Goal: Task Accomplishment & Management: Use online tool/utility

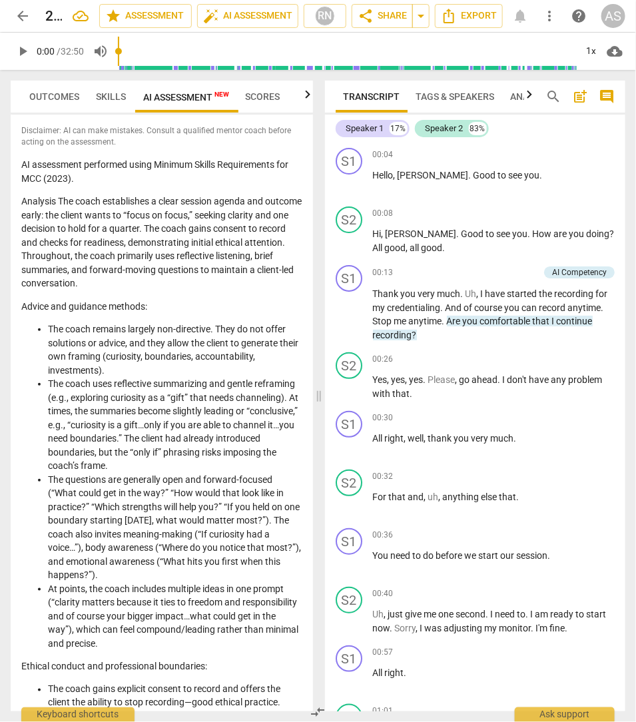
scroll to position [1970, 0]
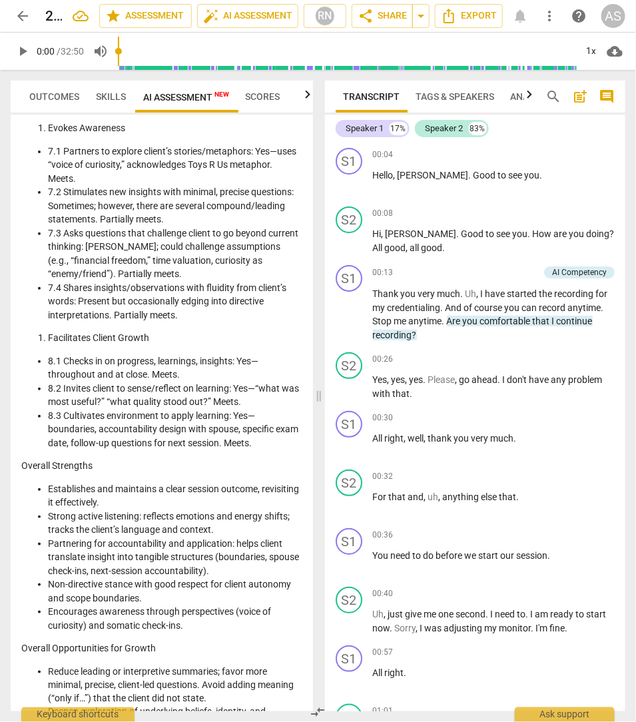
click at [23, 18] on span "arrow_back" at bounding box center [23, 16] width 16 height 16
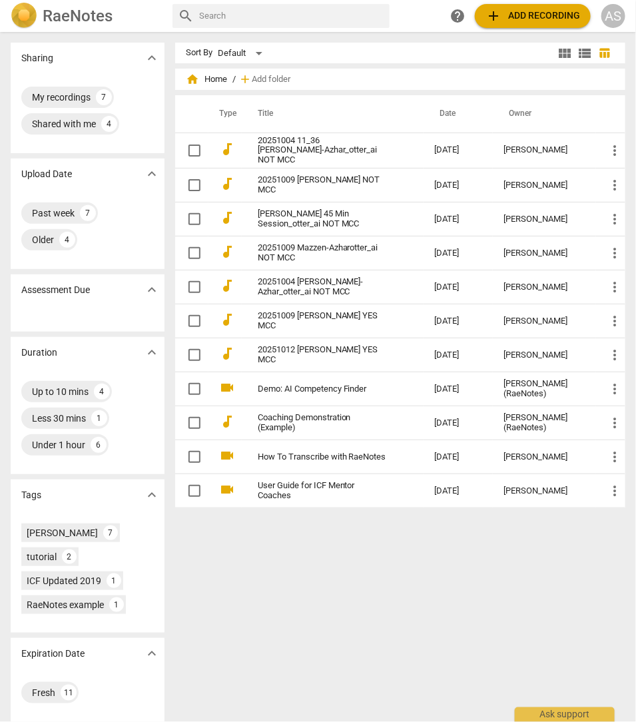
click at [528, 16] on span "add Add recording" at bounding box center [532, 16] width 95 height 16
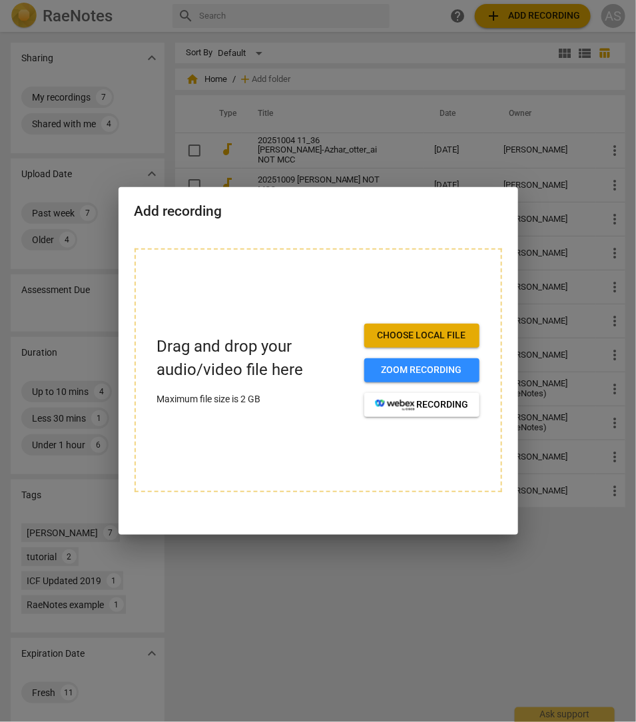
click at [403, 335] on span "Choose local file" at bounding box center [422, 335] width 94 height 13
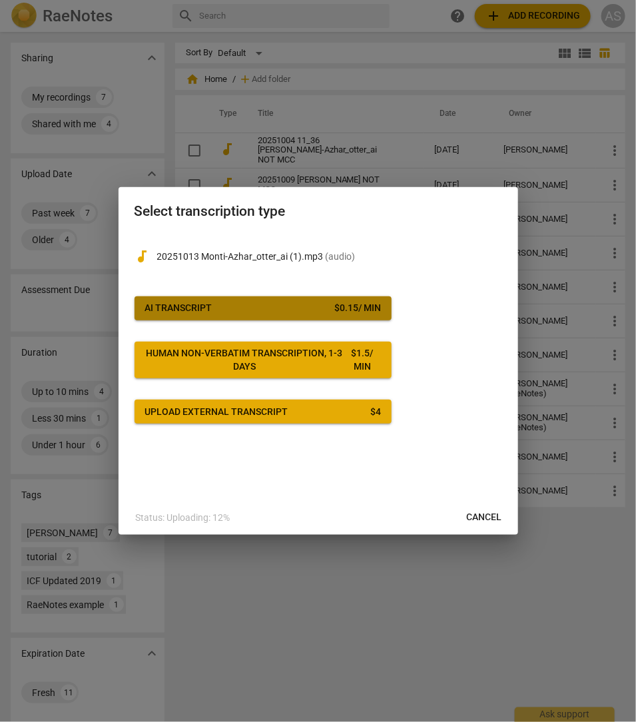
click at [239, 310] on span "AI Transcript $ 0.15 / min" at bounding box center [263, 308] width 236 height 13
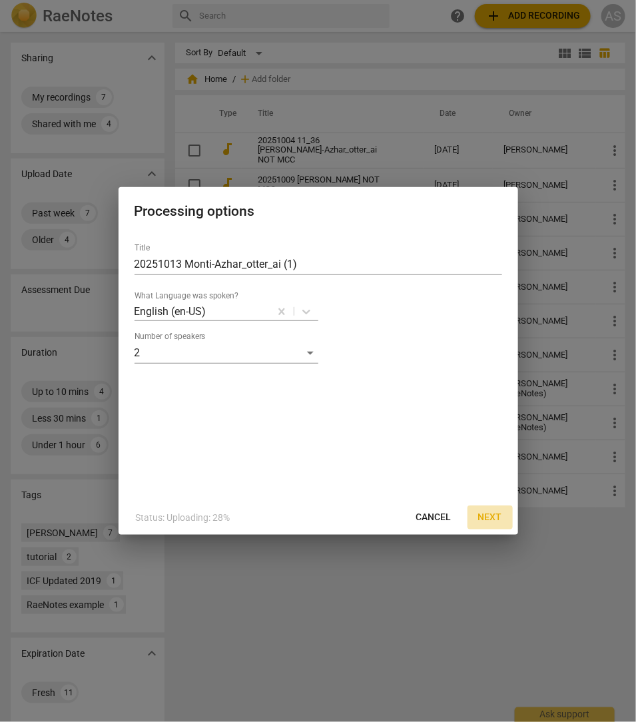
click at [490, 518] on span "Next" at bounding box center [490, 517] width 24 height 13
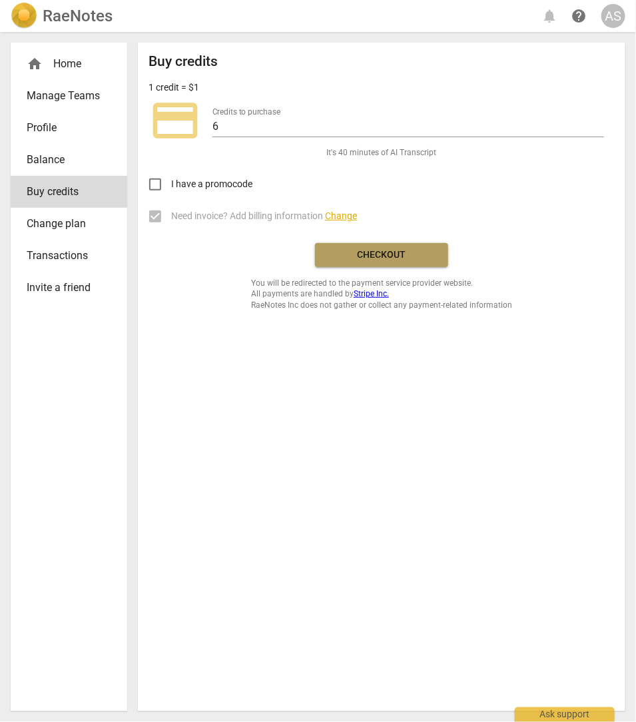
click at [393, 250] on span "Checkout" at bounding box center [381, 254] width 112 height 13
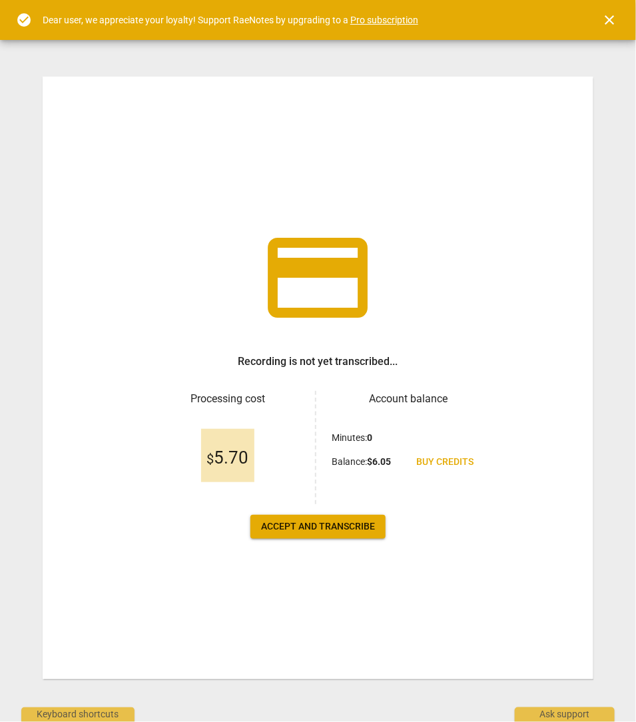
click at [309, 529] on span "Accept and transcribe" at bounding box center [318, 526] width 114 height 13
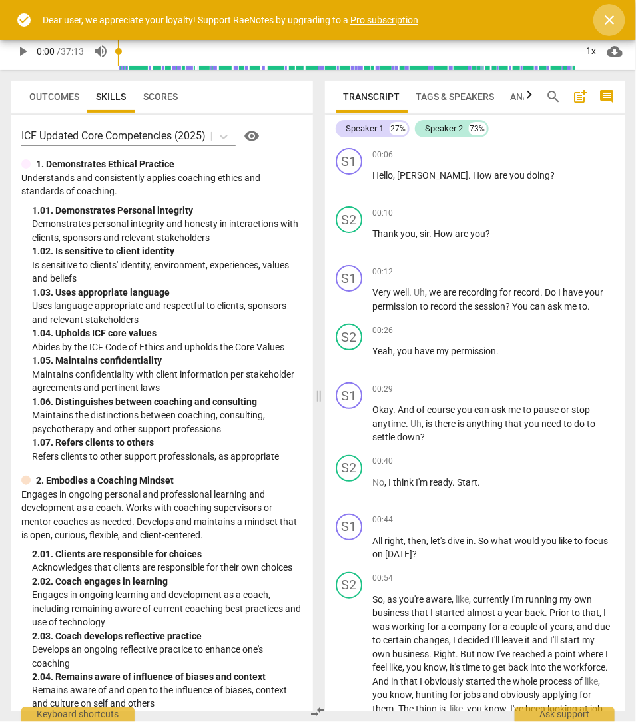
click at [611, 19] on span "close" at bounding box center [609, 20] width 16 height 16
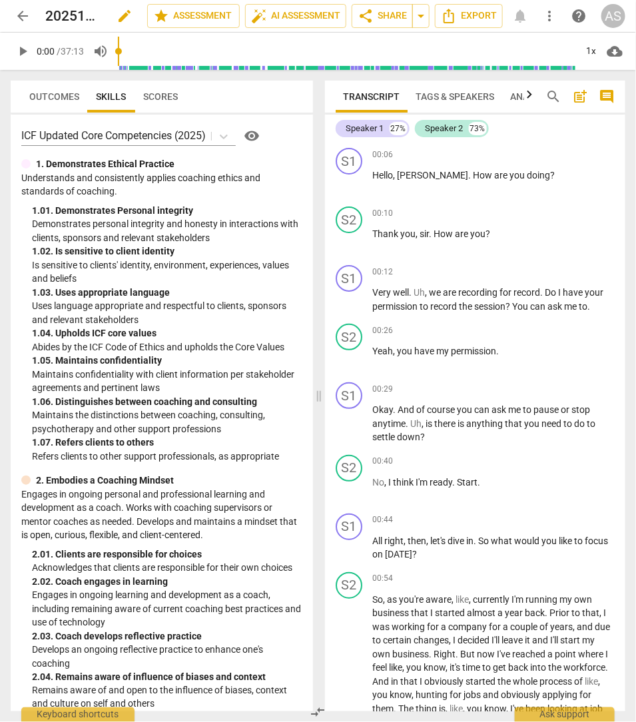
click at [121, 17] on span "edit" at bounding box center [124, 16] width 16 height 16
drag, startPoint x: 51, startPoint y: 16, endPoint x: 59, endPoint y: 23, distance: 10.4
click at [23, 13] on span "arrow_back" at bounding box center [23, 16] width 16 height 16
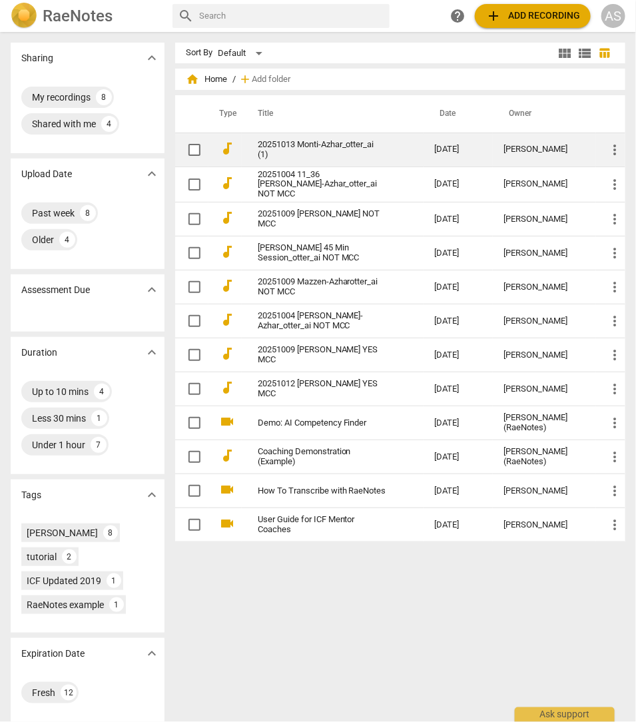
click at [320, 155] on td "20251013 Monti-Azhar_otter_ai (1)" at bounding box center [333, 149] width 182 height 34
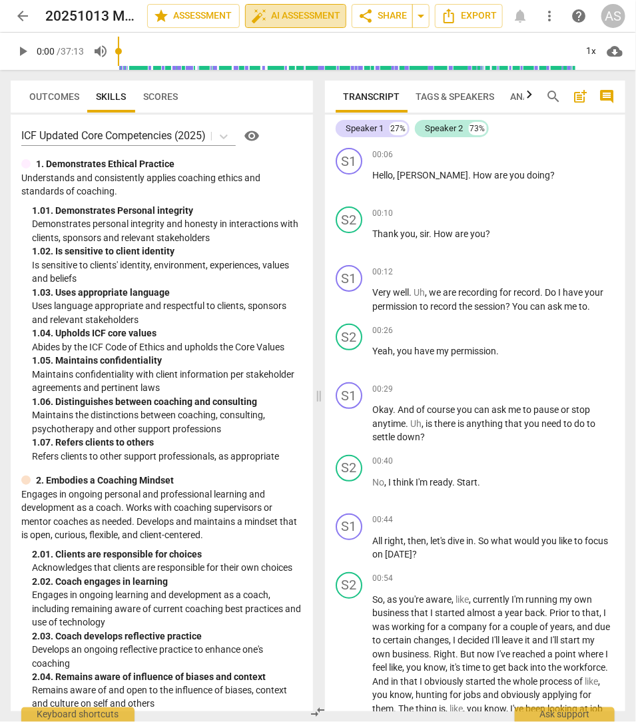
click at [271, 15] on span "auto_fix_high AI Assessment" at bounding box center [295, 16] width 89 height 16
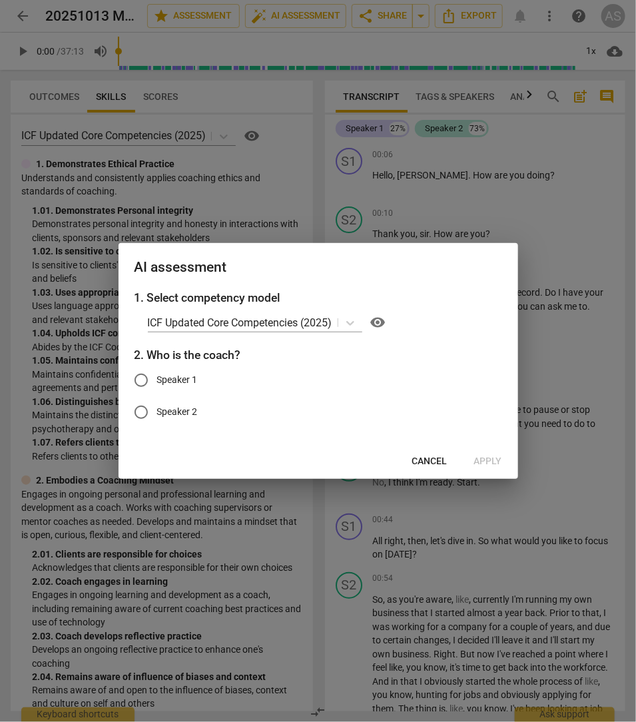
click at [441, 463] on span "Cancel" at bounding box center [429, 461] width 35 height 13
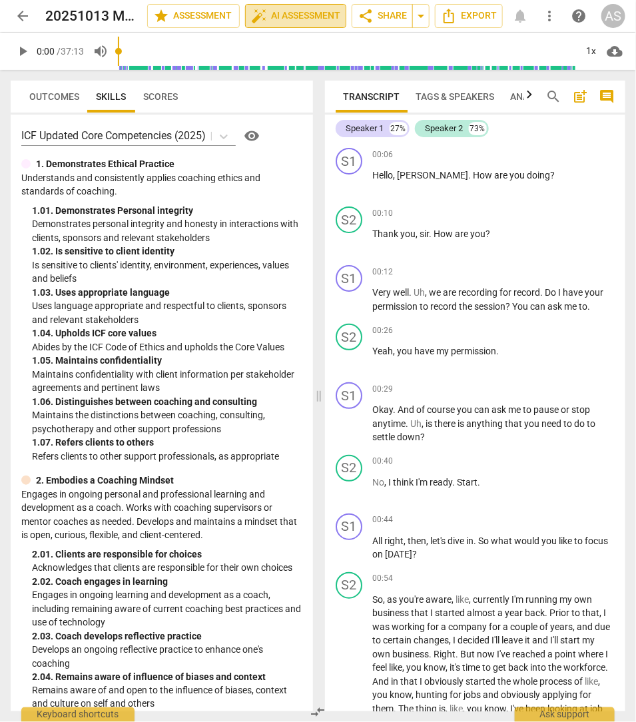
click at [274, 19] on span "auto_fix_high AI Assessment" at bounding box center [295, 16] width 89 height 16
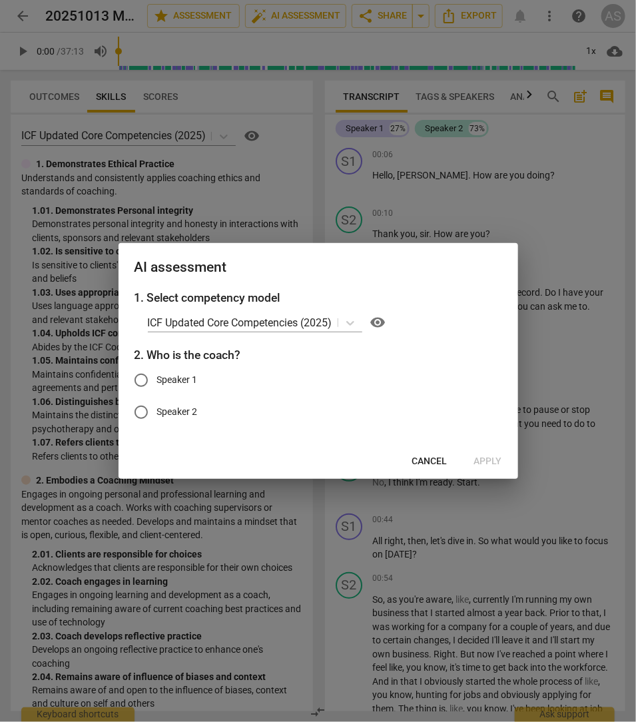
click at [143, 381] on input "Speaker 1" at bounding box center [141, 380] width 32 height 32
radio input "true"
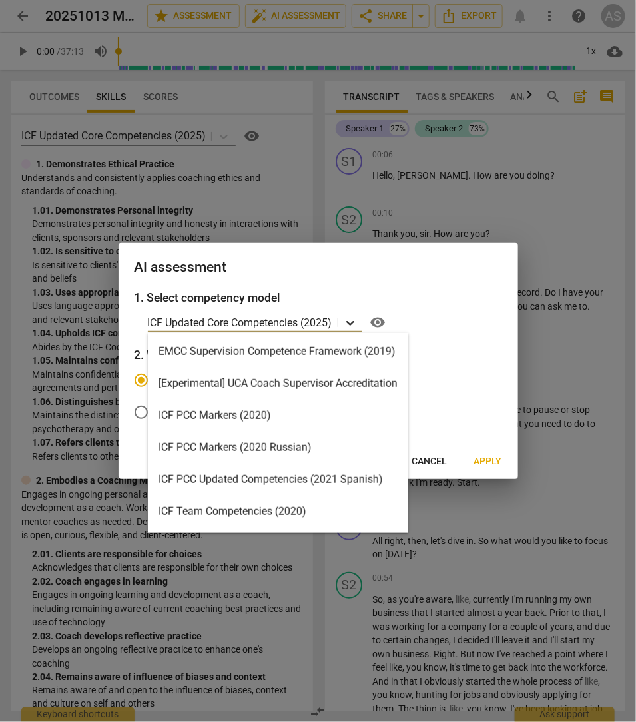
click at [353, 321] on icon at bounding box center [349, 322] width 13 height 13
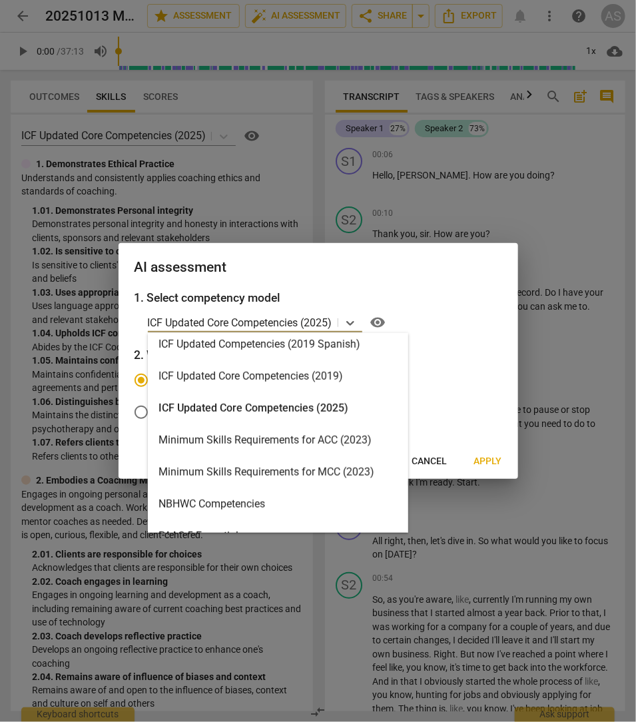
scroll to position [266, 0]
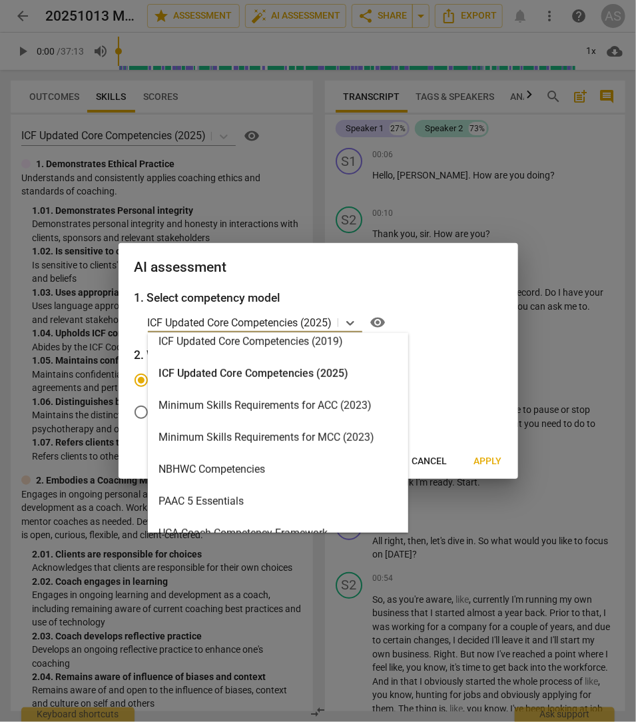
click at [270, 443] on div "Minimum Skills Requirements for MCC (2023)" at bounding box center [278, 437] width 260 height 32
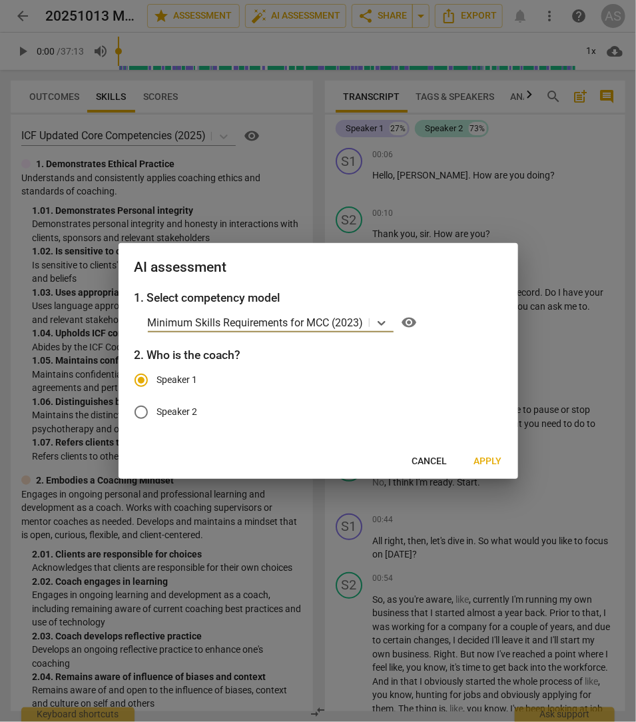
click at [491, 463] on span "Apply" at bounding box center [488, 461] width 28 height 13
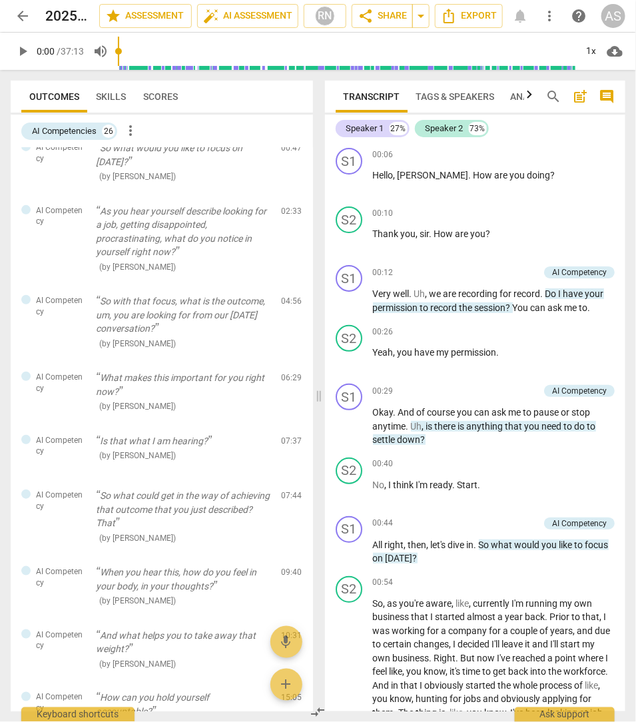
scroll to position [0, 0]
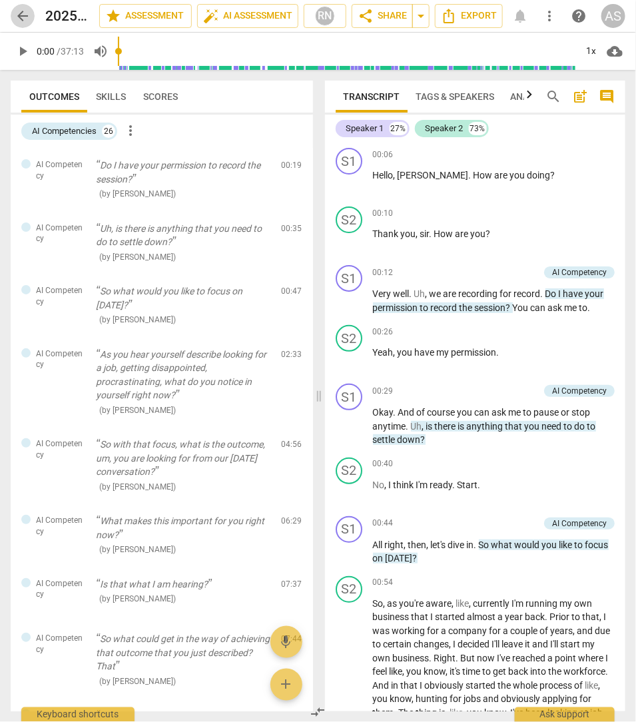
click at [25, 16] on span "arrow_back" at bounding box center [23, 16] width 16 height 16
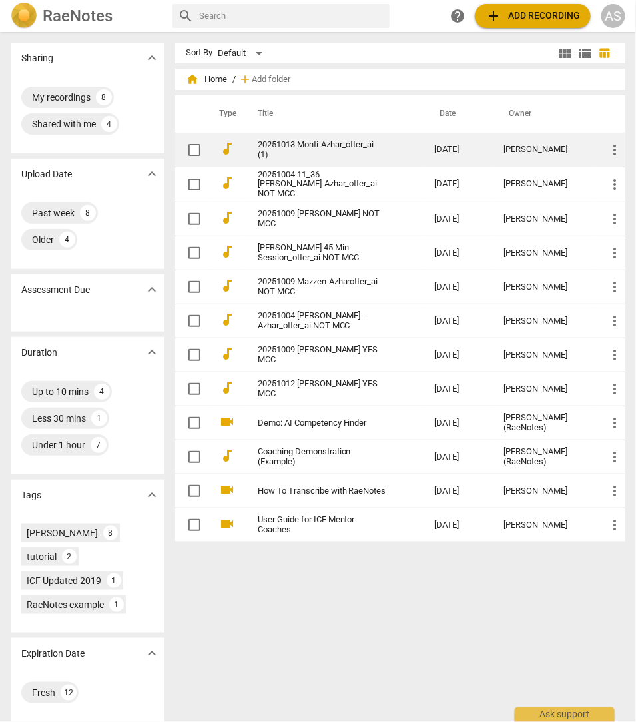
click at [303, 152] on link "20251013 Monti-Azhar_otter_ai (1)" at bounding box center [322, 150] width 128 height 20
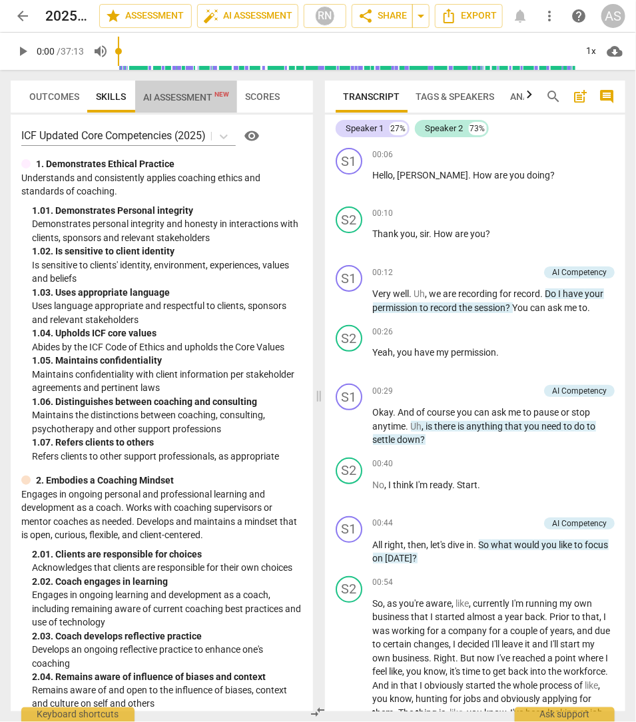
click at [176, 99] on span "AI Assessment New" at bounding box center [186, 97] width 86 height 11
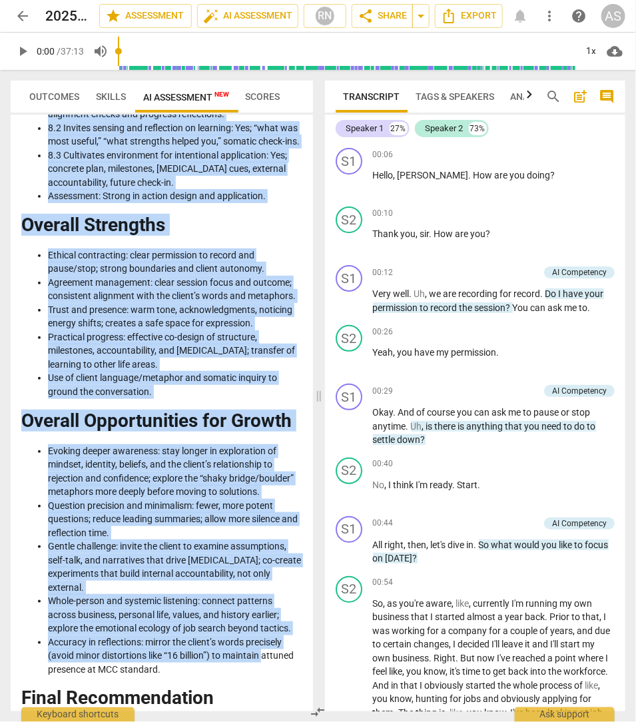
scroll to position [2059, 0]
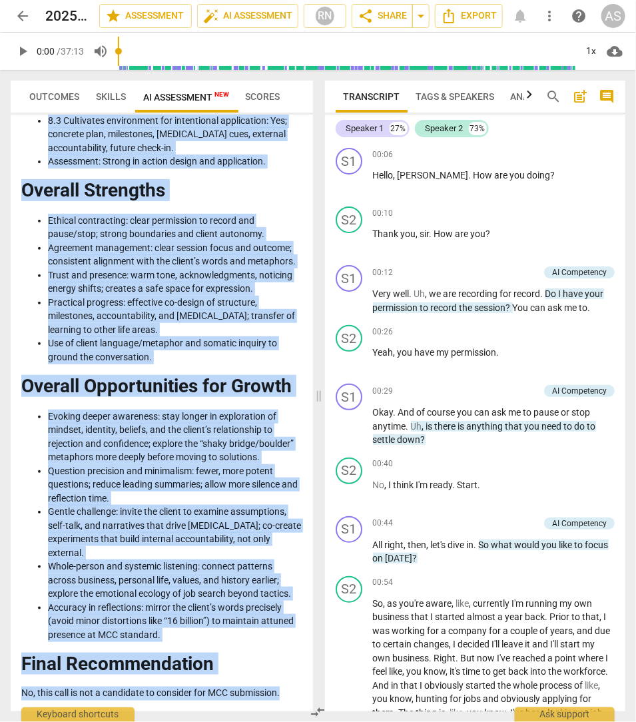
drag, startPoint x: 21, startPoint y: 164, endPoint x: 292, endPoint y: 689, distance: 590.9
copy div "LO ipsumdolor sitametco adipi Elitsed Doeius Temporincidi utl ETD (9901). Magna…"
